Goal: Communication & Community: Connect with others

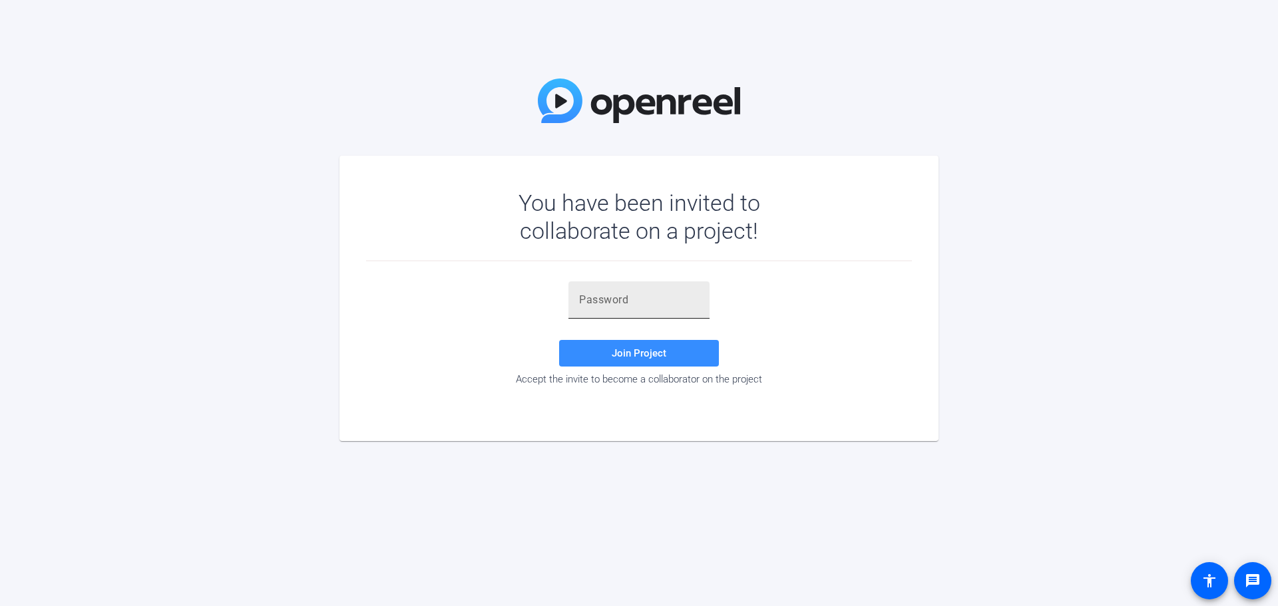
click at [614, 296] on input "text" at bounding box center [639, 300] width 120 height 16
paste input "vojWf="
type input "vojWf="
click at [617, 361] on span at bounding box center [639, 353] width 160 height 32
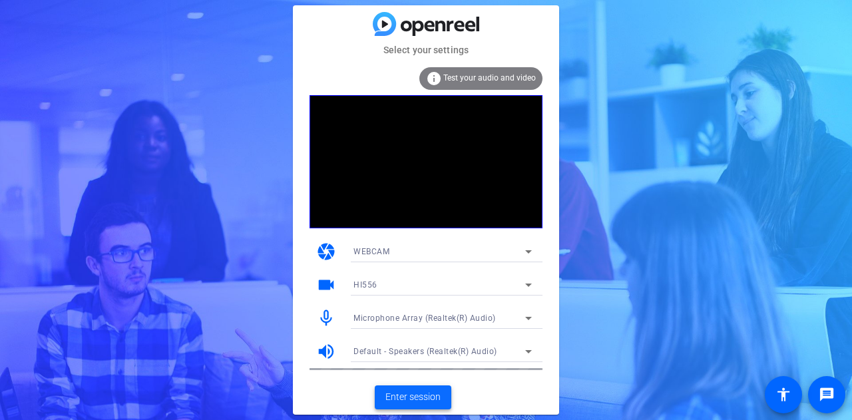
click at [427, 395] on span "Enter session" at bounding box center [412, 397] width 55 height 14
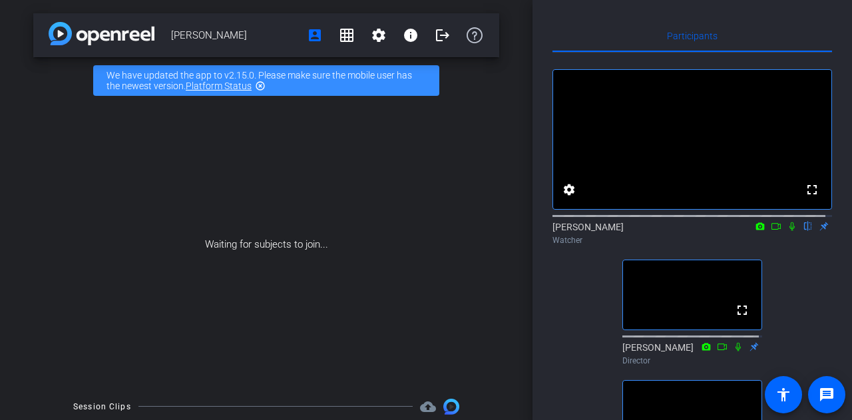
click at [787, 231] on icon at bounding box center [792, 226] width 11 height 9
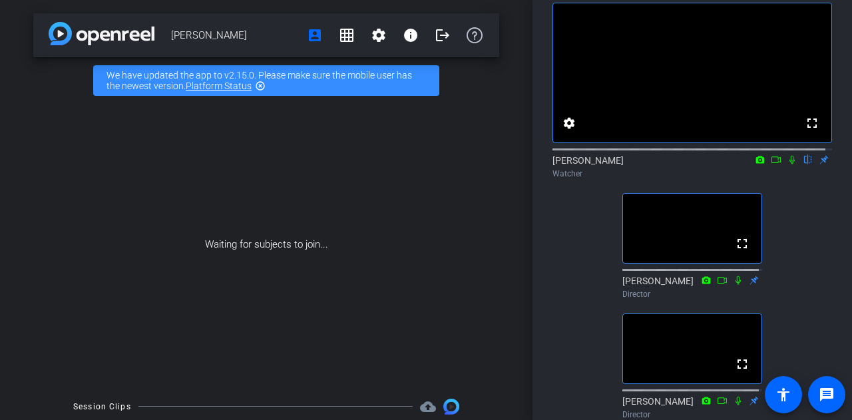
click at [805, 235] on div "fullscreen settings [PERSON_NAME] flip Watcher fullscreen [PERSON_NAME] Directo…" at bounding box center [692, 205] width 280 height 439
